Goal: Task Accomplishment & Management: Complete application form

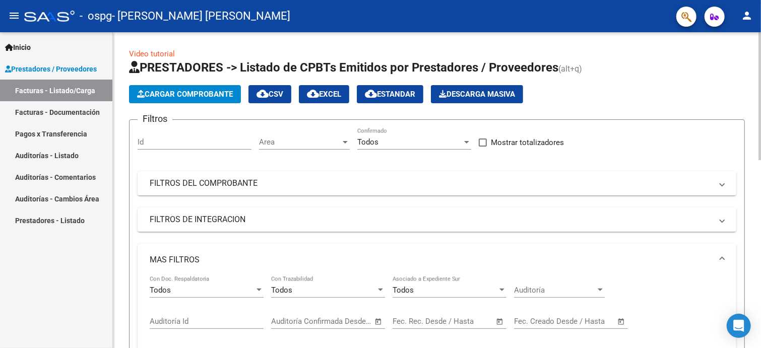
click at [202, 99] on button "Cargar Comprobante" at bounding box center [185, 94] width 112 height 18
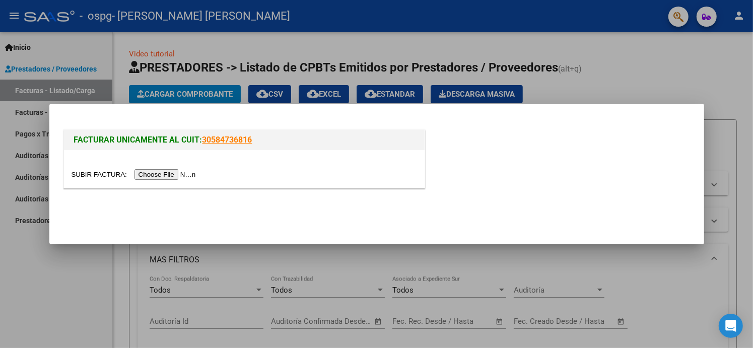
click at [181, 177] on input "file" at bounding box center [135, 174] width 127 height 11
click at [173, 176] on input "file" at bounding box center [135, 174] width 127 height 11
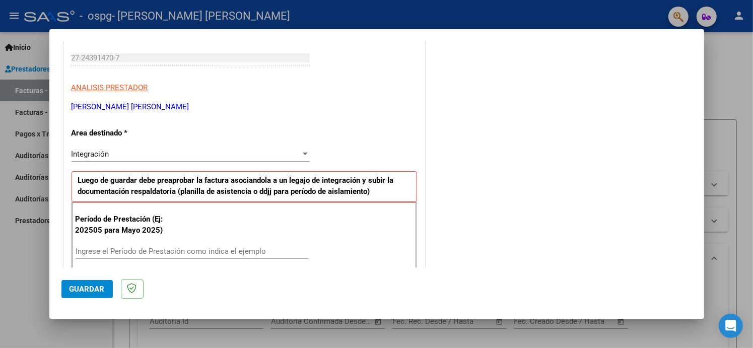
scroll to position [202, 0]
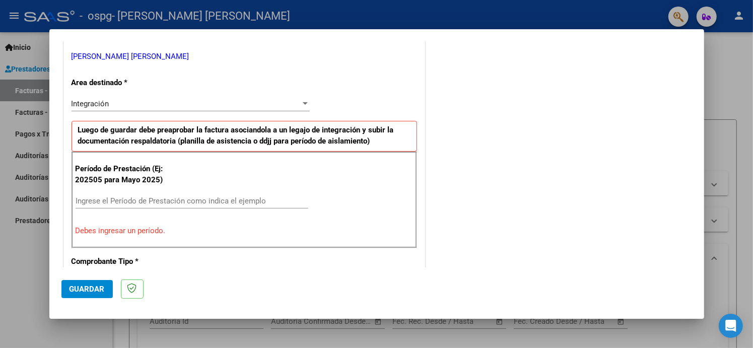
click at [208, 199] on input "Ingrese el Período de Prestación como indica el ejemplo" at bounding box center [192, 200] width 233 height 9
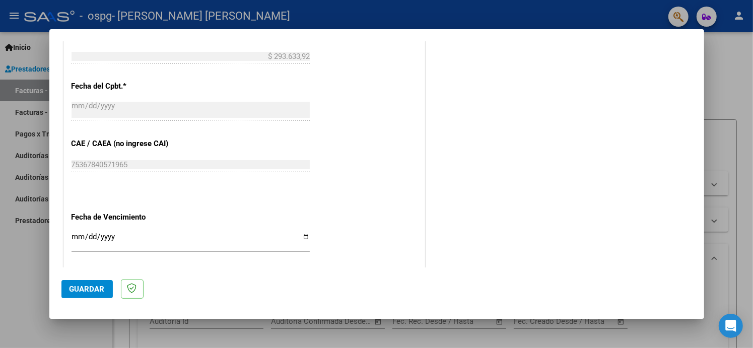
scroll to position [605, 0]
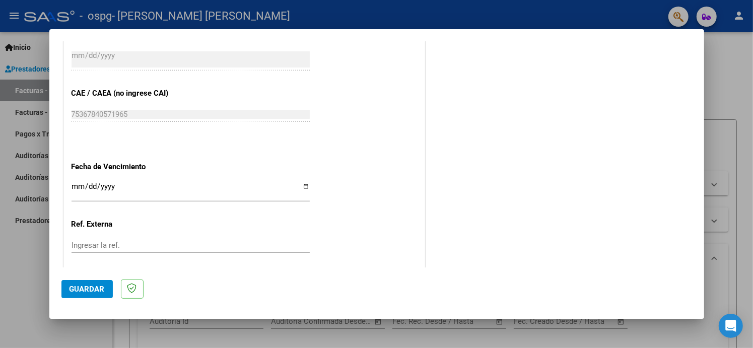
type input "202508"
click at [303, 187] on input "Ingresar la fecha" at bounding box center [191, 190] width 238 height 16
type input "[DATE]"
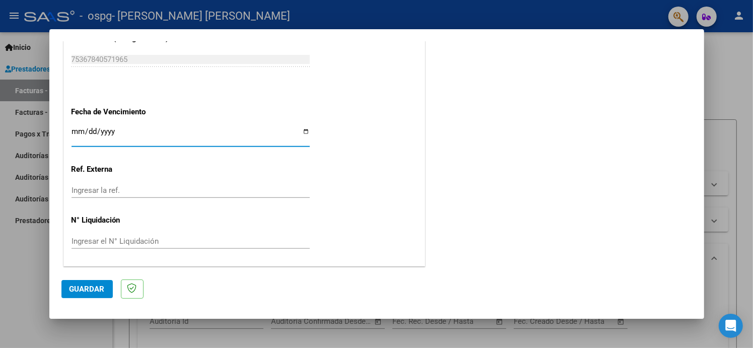
click at [91, 287] on span "Guardar" at bounding box center [87, 289] width 35 height 9
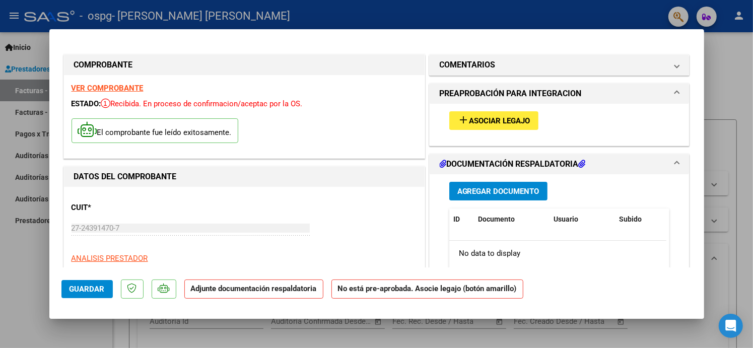
scroll to position [101, 0]
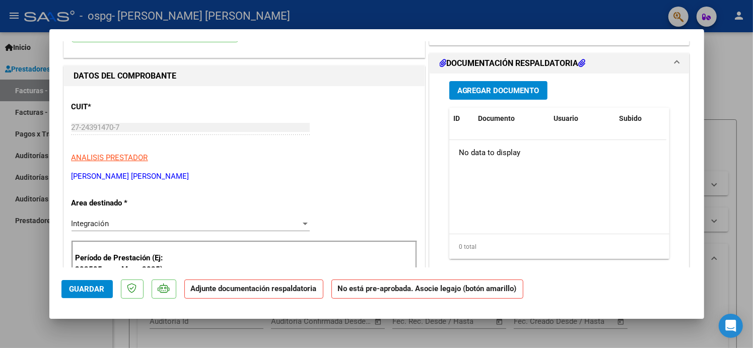
click at [517, 90] on span "Agregar Documento" at bounding box center [498, 90] width 82 height 9
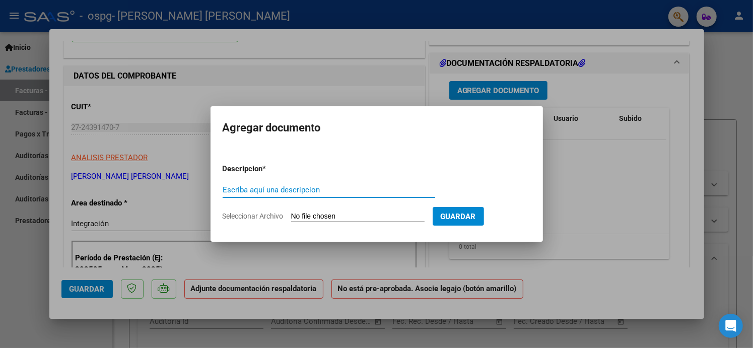
click at [306, 190] on input "Escriba aquí una descripcion" at bounding box center [329, 189] width 213 height 9
type input "ASISTENCIA"
click at [322, 217] on input "Seleccionar Archivo" at bounding box center [358, 217] width 134 height 10
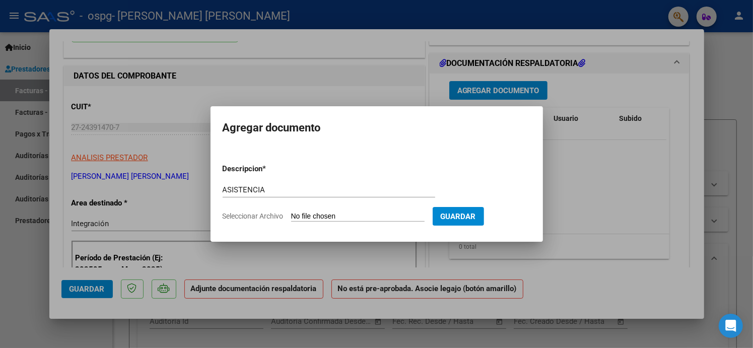
type input "C:\fakepath\ASISTENCIA AGOSTO [PERSON_NAME].pdf"
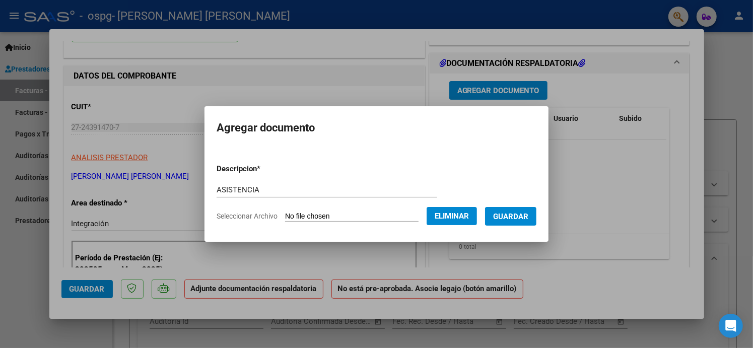
click at [529, 218] on span "Guardar" at bounding box center [510, 216] width 35 height 9
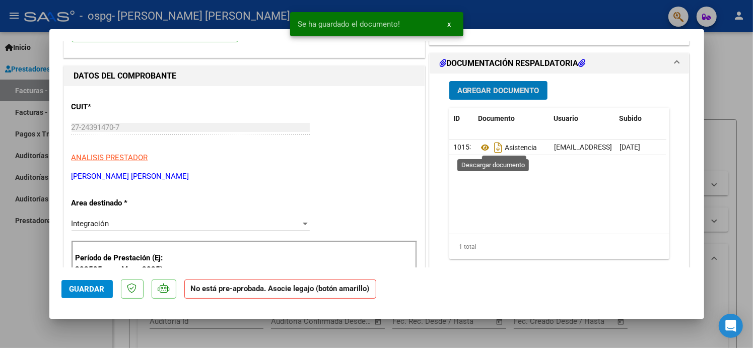
click at [512, 93] on span "Agregar Documento" at bounding box center [498, 90] width 82 height 9
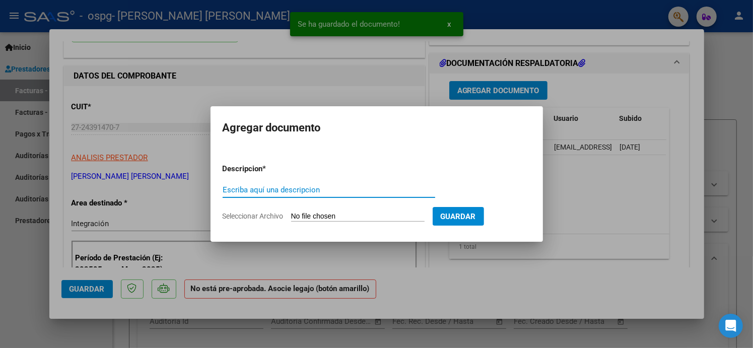
click at [316, 190] on input "Escriba aquí una descripcion" at bounding box center [329, 189] width 213 height 9
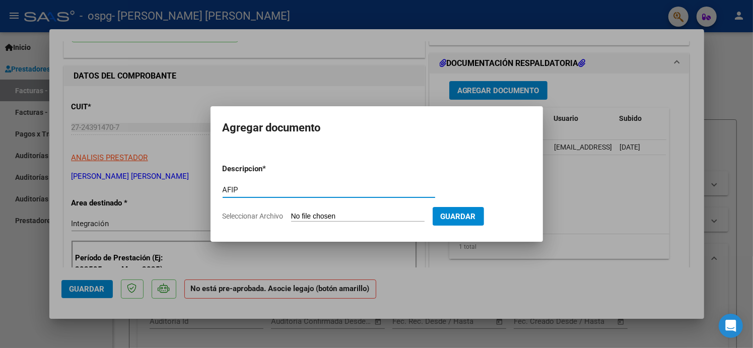
type input "AFIP"
click at [396, 214] on input "Seleccionar Archivo" at bounding box center [358, 217] width 134 height 10
type input "C:\fakepath\AFIP.pdf"
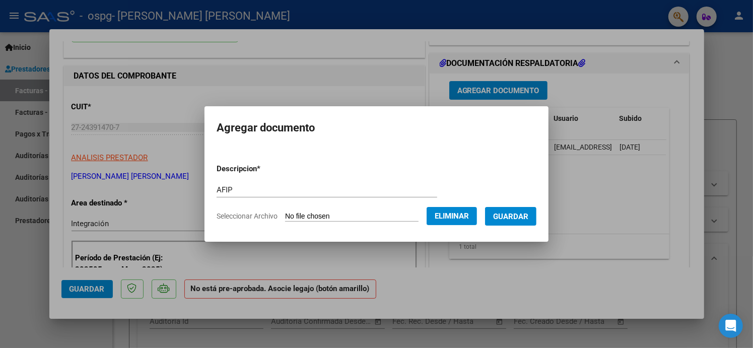
click at [537, 215] on button "Guardar" at bounding box center [510, 216] width 51 height 19
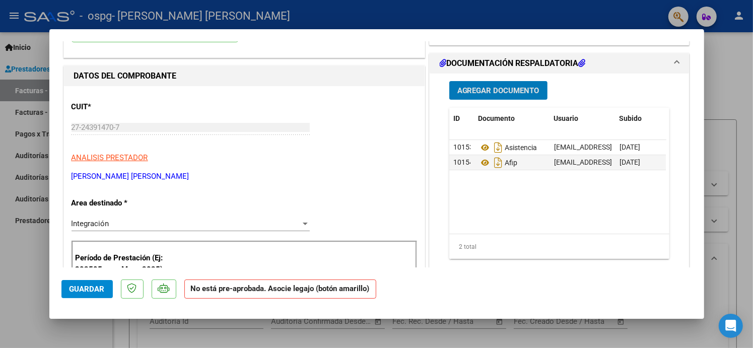
click at [518, 96] on button "Agregar Documento" at bounding box center [498, 90] width 98 height 19
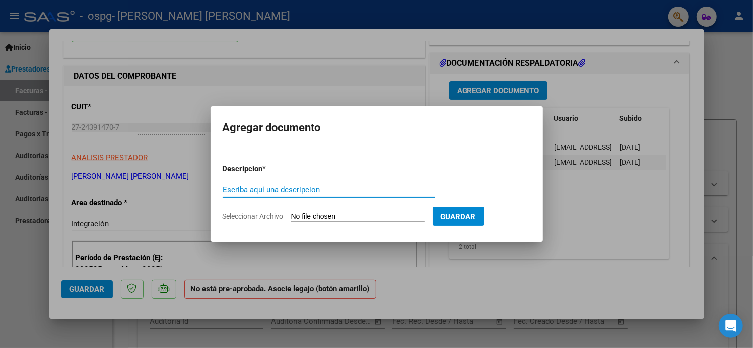
click at [267, 192] on input "Escriba aquí una descripcion" at bounding box center [329, 189] width 213 height 9
type input "CBU"
click at [337, 217] on input "Seleccionar Archivo" at bounding box center [358, 217] width 134 height 10
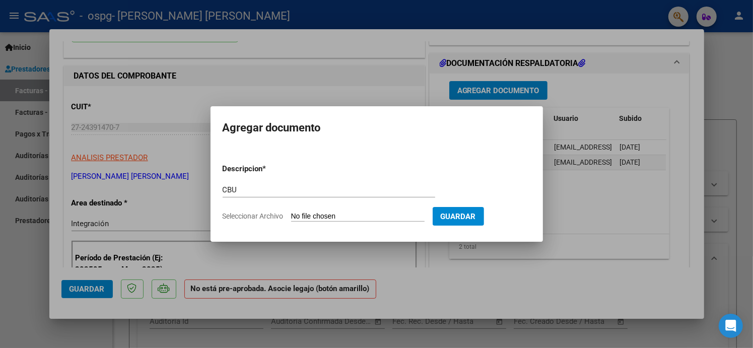
type input "C:\fakepath\banco [PERSON_NAME] cbu.pdf"
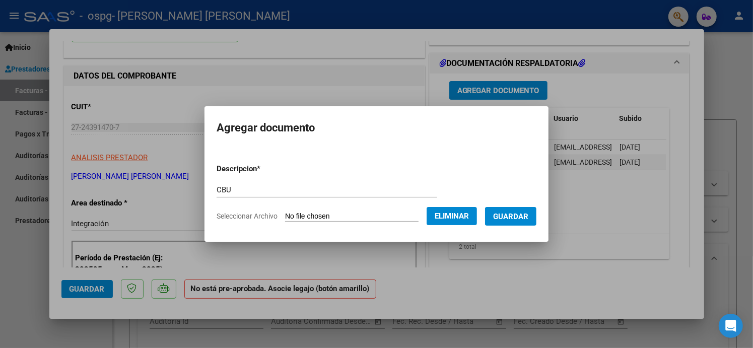
click at [522, 219] on span "Guardar" at bounding box center [510, 216] width 35 height 9
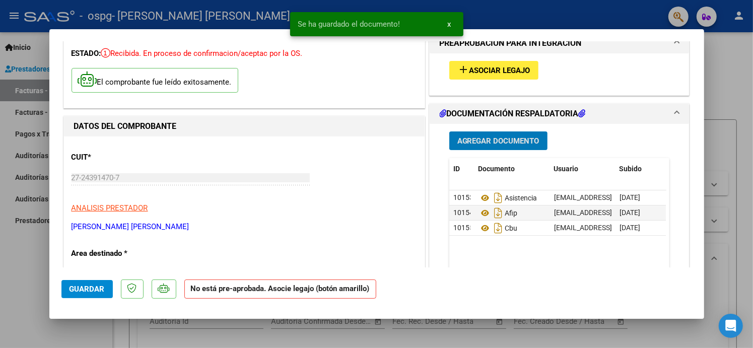
scroll to position [0, 0]
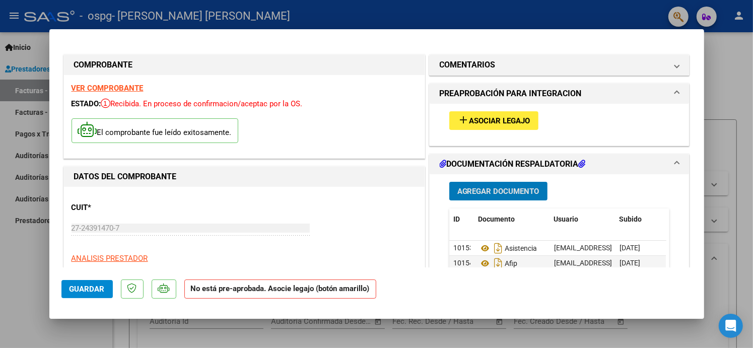
click at [517, 118] on span "Asociar Legajo" at bounding box center [500, 120] width 61 height 9
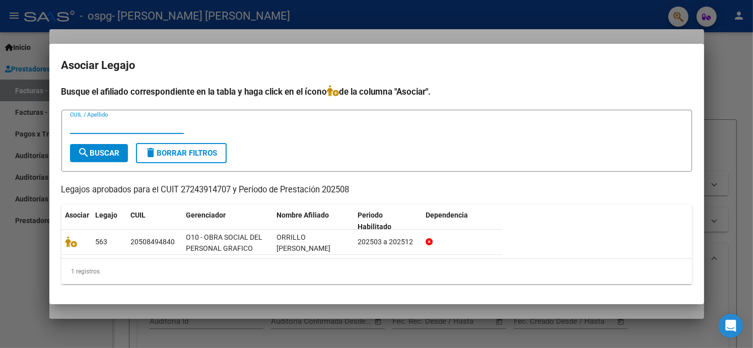
click at [142, 126] on input "CUIL / Apellido" at bounding box center [127, 125] width 114 height 9
click at [114, 160] on button "search Buscar" at bounding box center [99, 153] width 58 height 18
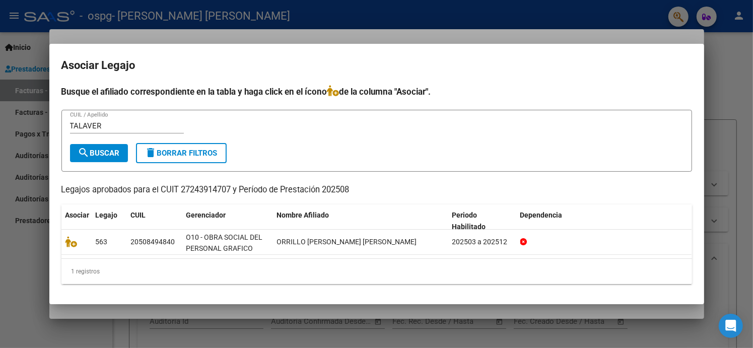
click at [111, 125] on input "TALAVER" at bounding box center [127, 125] width 114 height 9
type input "[PERSON_NAME]"
click at [114, 157] on span "search Buscar" at bounding box center [99, 153] width 42 height 9
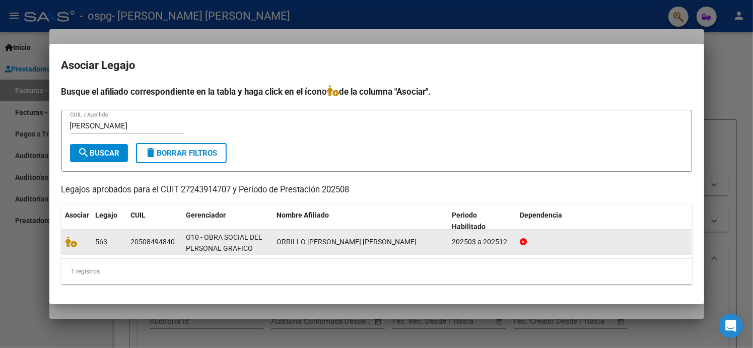
click at [237, 241] on div "O10 - OBRA SOCIAL DEL PERSONAL GRAFICO" at bounding box center [227, 242] width 83 height 21
click at [170, 245] on div "20508494840" at bounding box center [153, 242] width 44 height 12
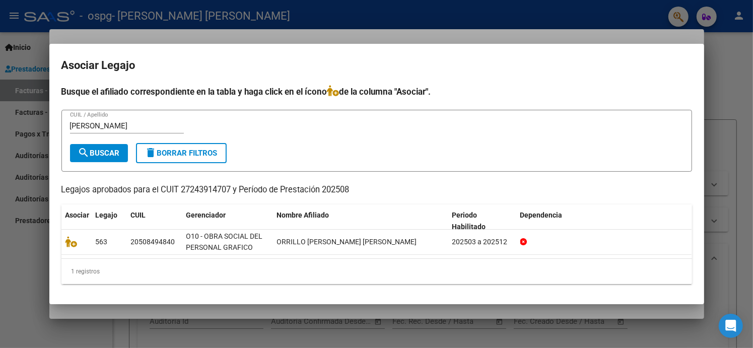
click at [727, 204] on div at bounding box center [376, 174] width 753 height 348
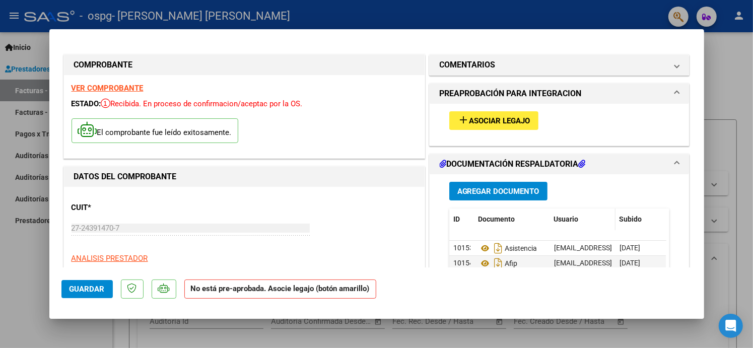
scroll to position [50, 0]
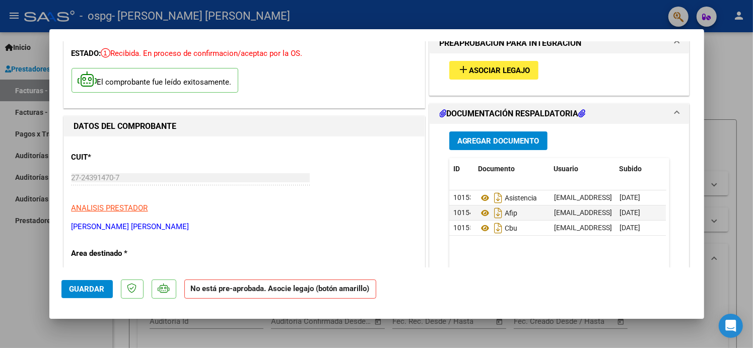
click at [487, 63] on button "add Asociar Legajo" at bounding box center [493, 70] width 89 height 19
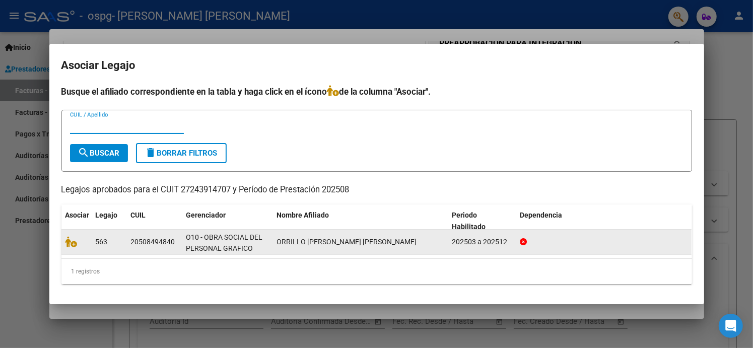
click at [233, 241] on div "O10 - OBRA SOCIAL DEL PERSONAL GRAFICO" at bounding box center [227, 242] width 83 height 21
click at [74, 243] on icon at bounding box center [71, 241] width 12 height 11
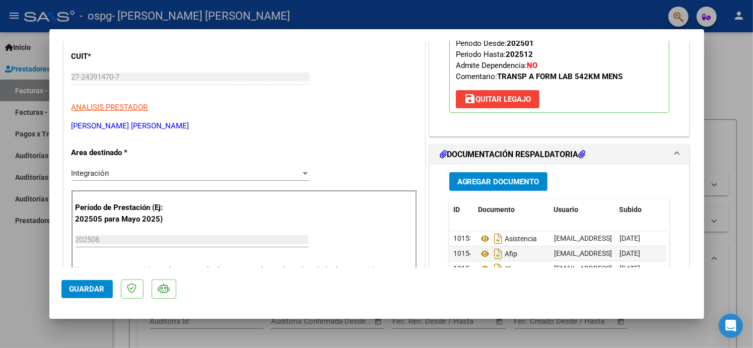
scroll to position [302, 0]
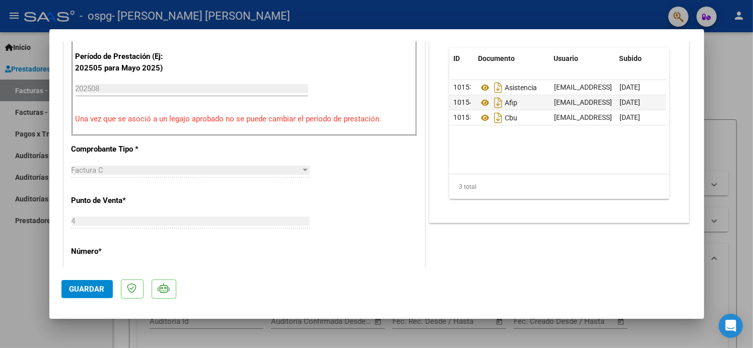
click at [92, 292] on span "Guardar" at bounding box center [87, 289] width 35 height 9
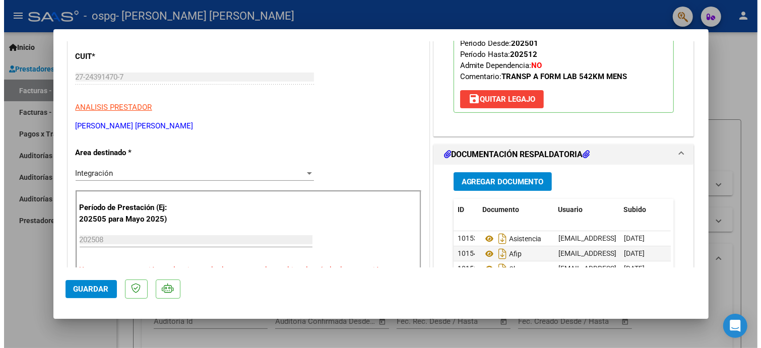
scroll to position [353, 0]
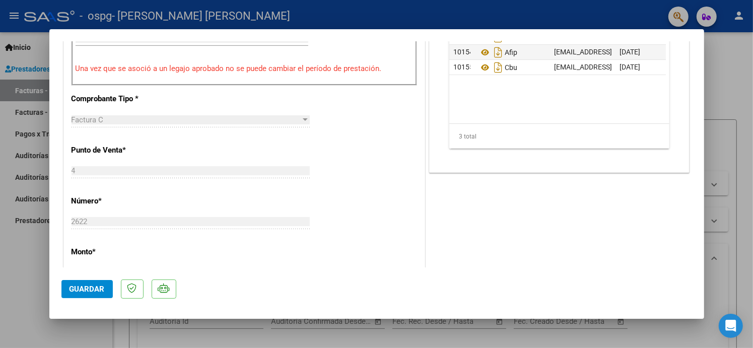
click at [93, 291] on span "Guardar" at bounding box center [87, 289] width 35 height 9
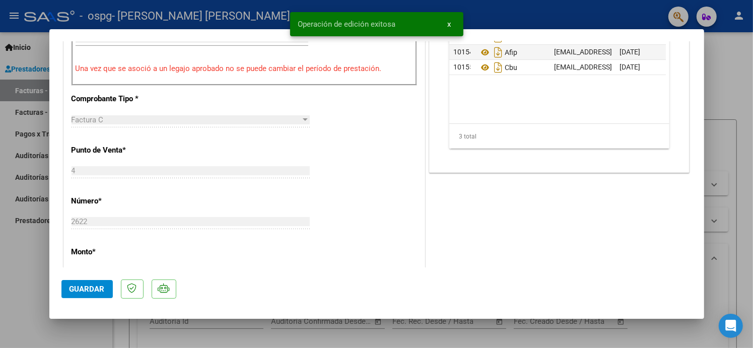
click at [743, 255] on div at bounding box center [376, 174] width 753 height 348
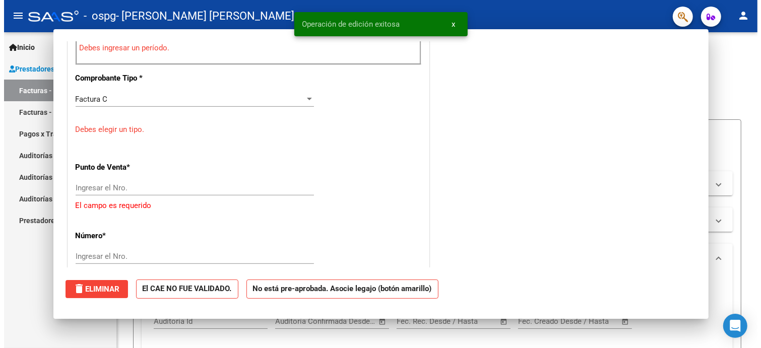
scroll to position [0, 0]
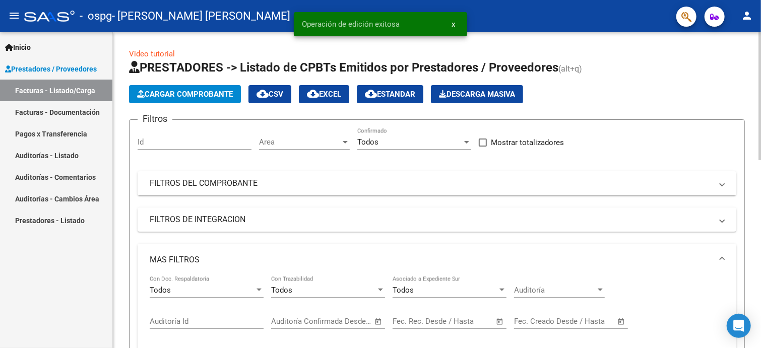
click at [649, 103] on app-list-header "PRESTADORES -> Listado de CPBTs Emitidos por Prestadores / Proveedores (alt+q) …" at bounding box center [437, 253] width 616 height 389
